Goal: Task Accomplishment & Management: Complete application form

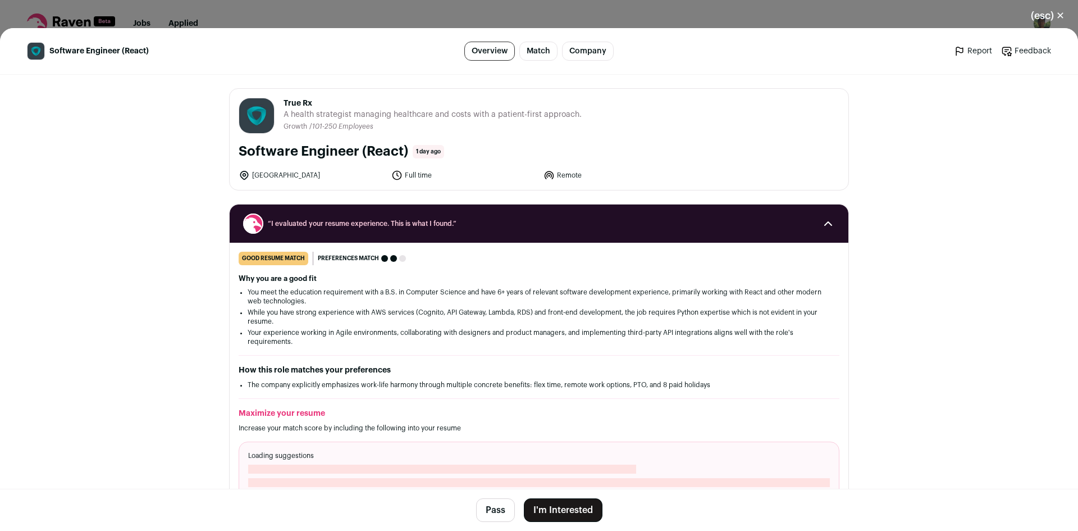
drag, startPoint x: 322, startPoint y: 103, endPoint x: 331, endPoint y: 104, distance: 9.1
click at [331, 104] on header "True Rx [DOMAIN_NAME] Public / Private Private Valuation Unknown Company size 1…" at bounding box center [539, 116] width 601 height 36
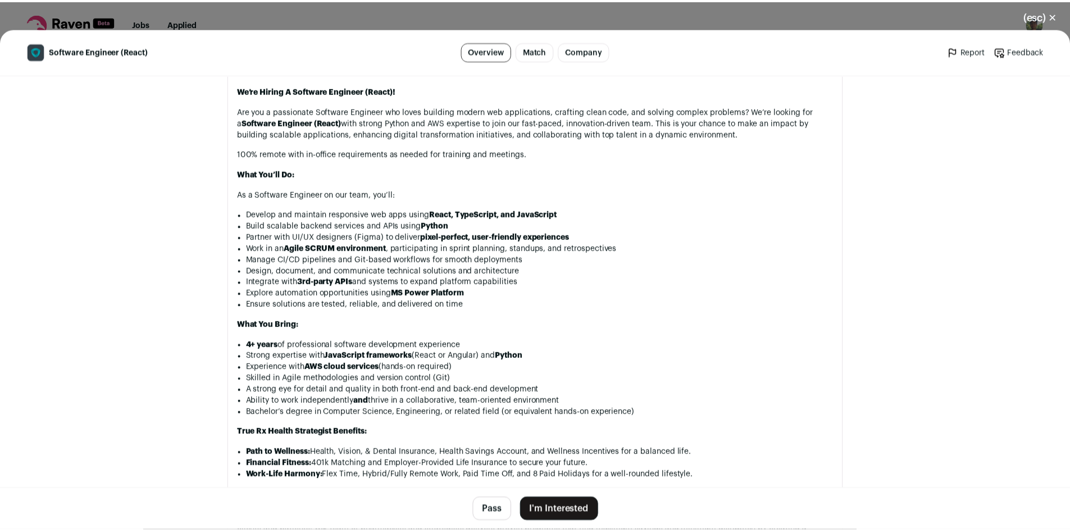
scroll to position [559, 0]
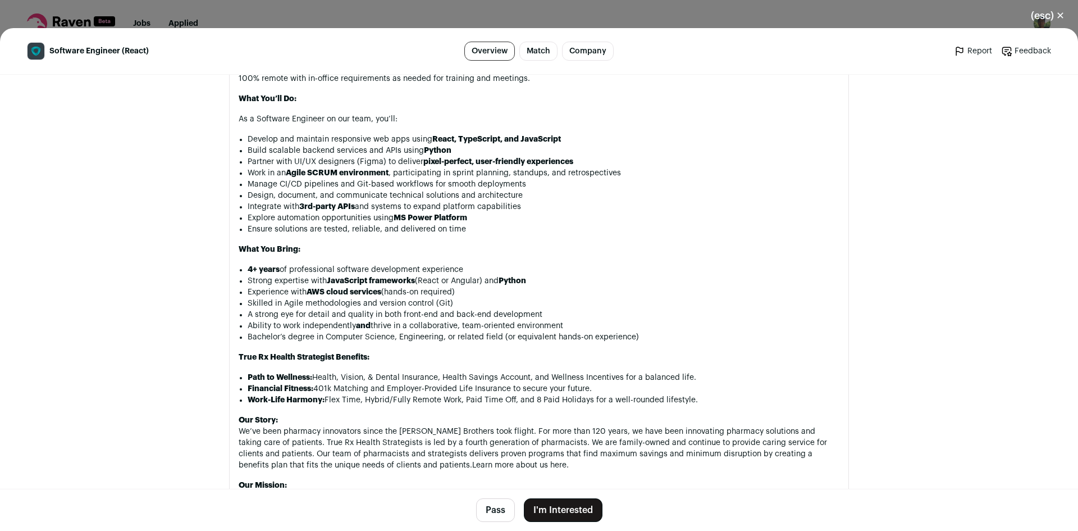
click at [559, 504] on button "I'm Interested" at bounding box center [563, 510] width 79 height 24
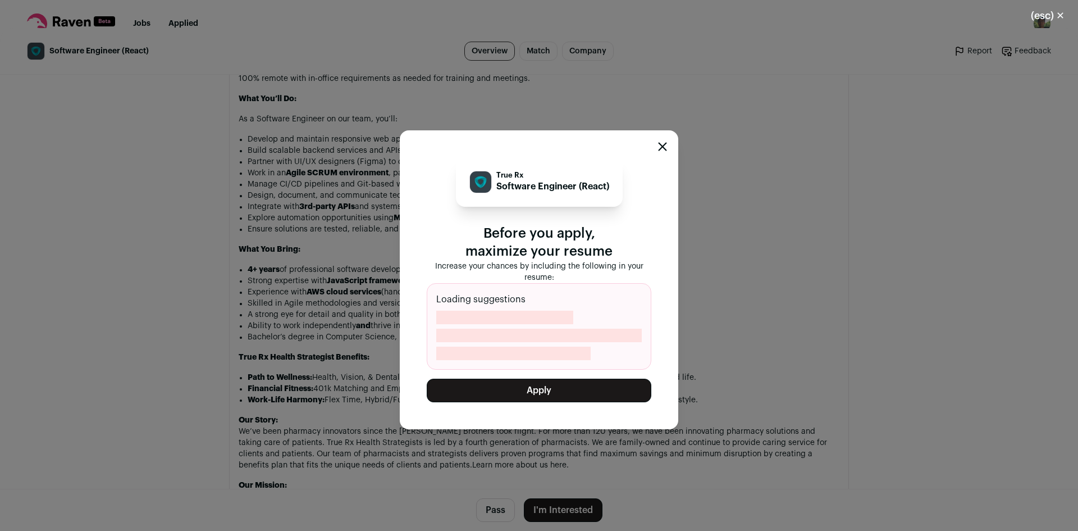
click at [570, 394] on button "Apply" at bounding box center [539, 391] width 225 height 24
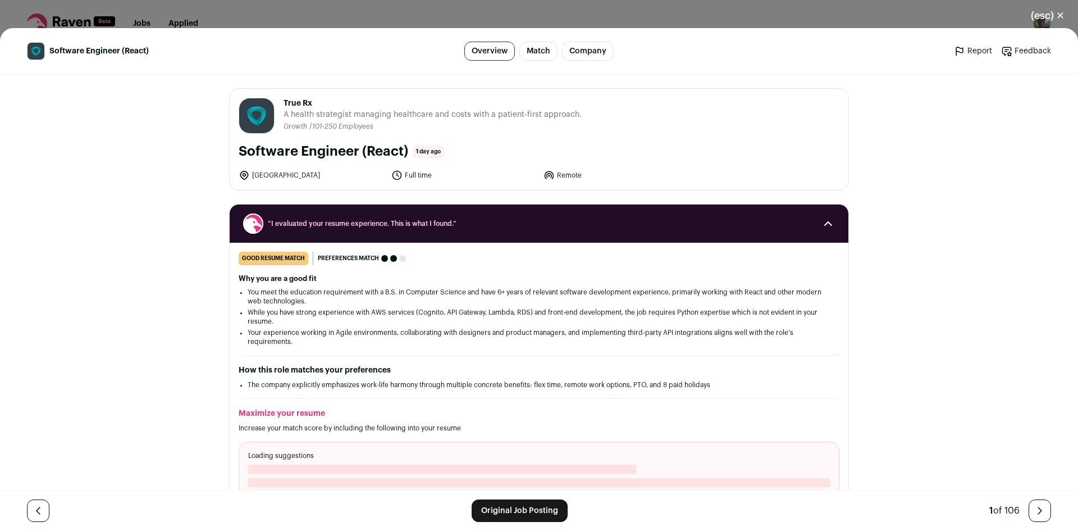
drag, startPoint x: 313, startPoint y: 102, endPoint x: 280, endPoint y: 102, distance: 33.7
click at [284, 102] on span "True Rx" at bounding box center [433, 103] width 298 height 11
copy span "True Rx"
click at [1055, 10] on button "(esc) ✕" at bounding box center [1048, 15] width 61 height 25
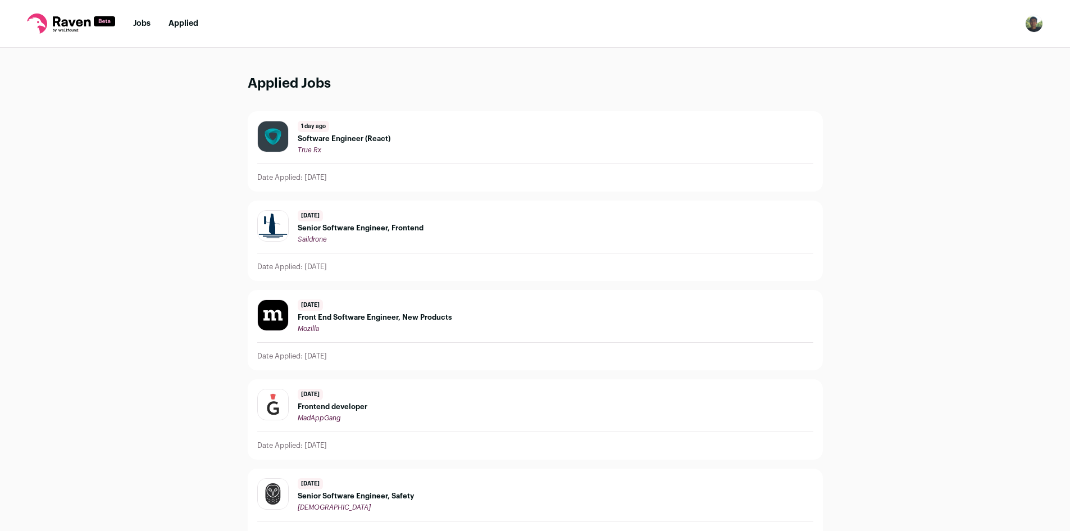
click at [148, 25] on link "Jobs" at bounding box center [141, 24] width 17 height 8
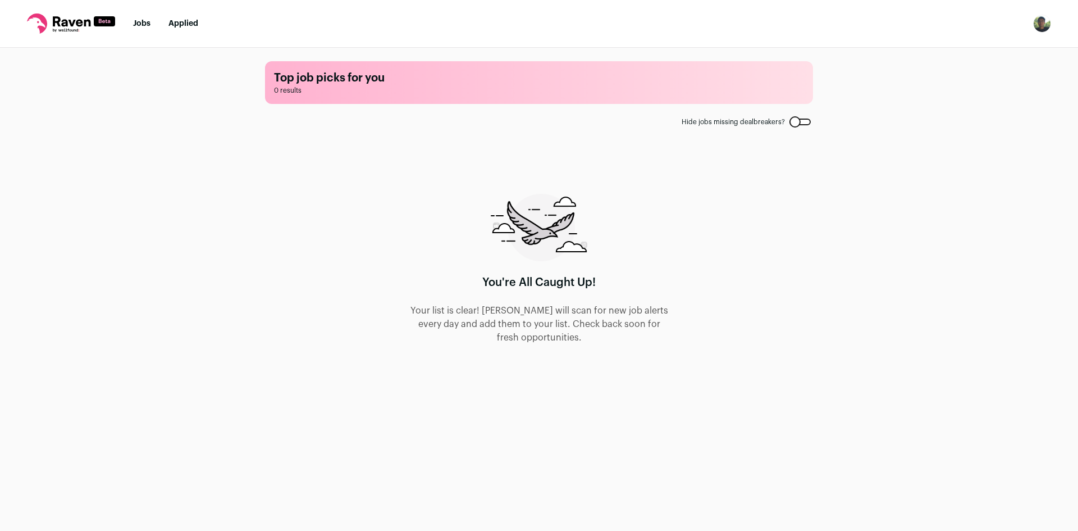
click at [189, 27] on link "Applied" at bounding box center [183, 24] width 30 height 8
